Goal: Information Seeking & Learning: Check status

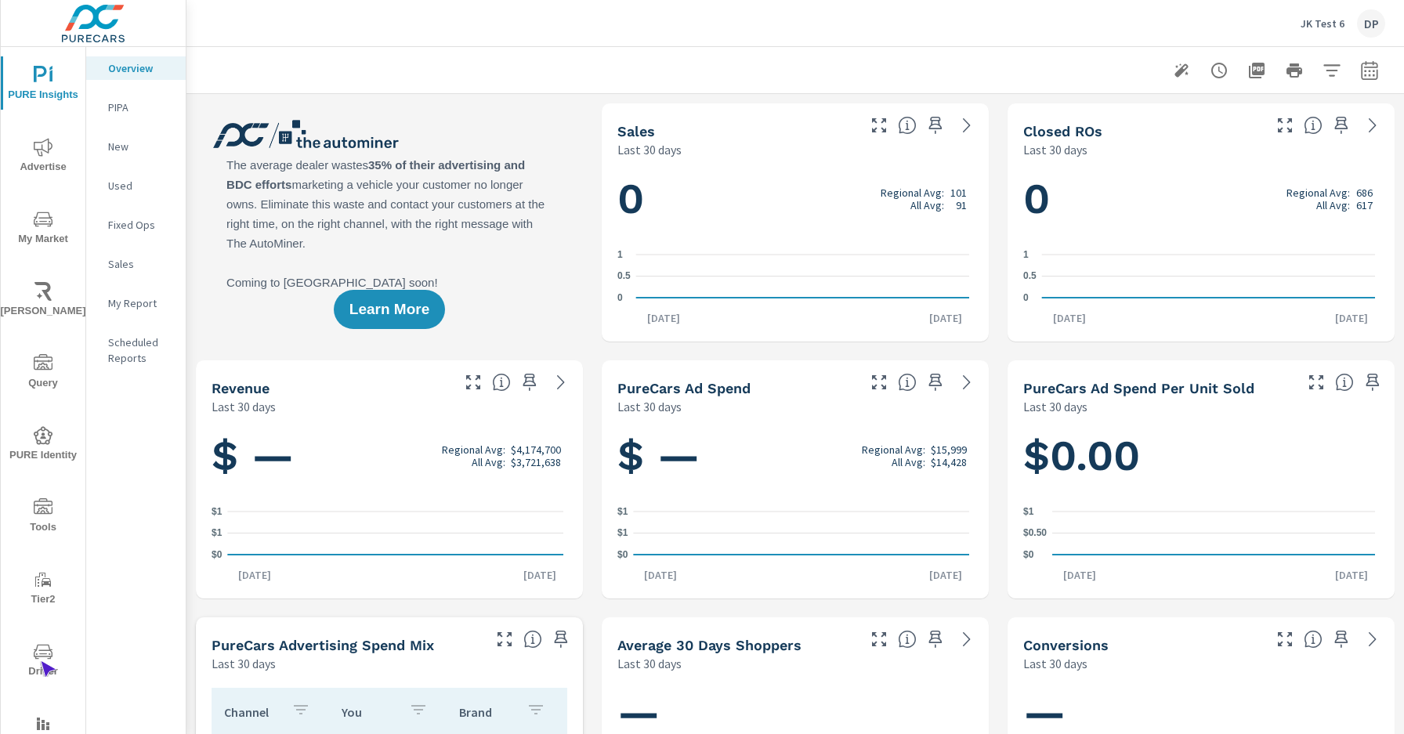
click at [40, 661] on span "Driver" at bounding box center [42, 662] width 75 height 38
